Goal: Go to known website: Go to known website

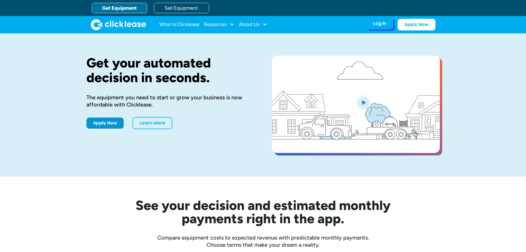
click at [381, 25] on div "Log In" at bounding box center [379, 24] width 13 height 6
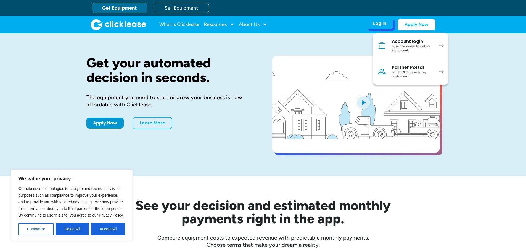
click at [416, 69] on div "Partner Portal" at bounding box center [413, 68] width 42 height 6
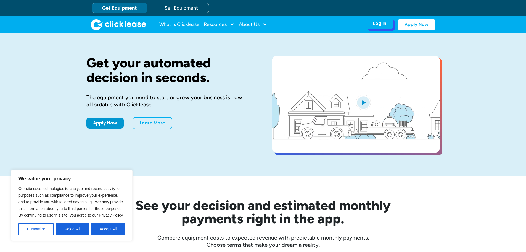
click at [378, 20] on div "Log In Account login I use Clicklease to get my equipment Partner Portal I offe…" at bounding box center [379, 24] width 27 height 12
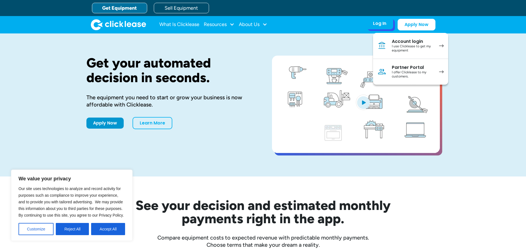
click at [411, 67] on div "Partner Portal" at bounding box center [413, 68] width 42 height 6
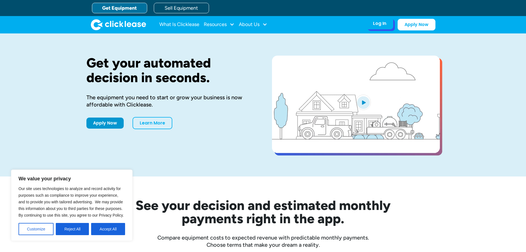
click at [378, 25] on div "Log In" at bounding box center [379, 24] width 13 height 6
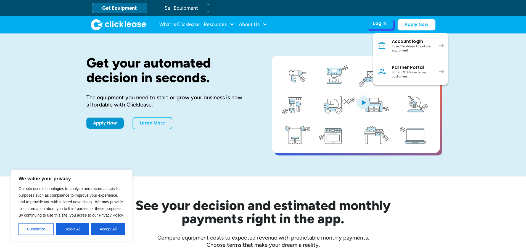
click at [399, 66] on div "Partner Portal" at bounding box center [413, 68] width 42 height 6
